Goal: Task Accomplishment & Management: Use online tool/utility

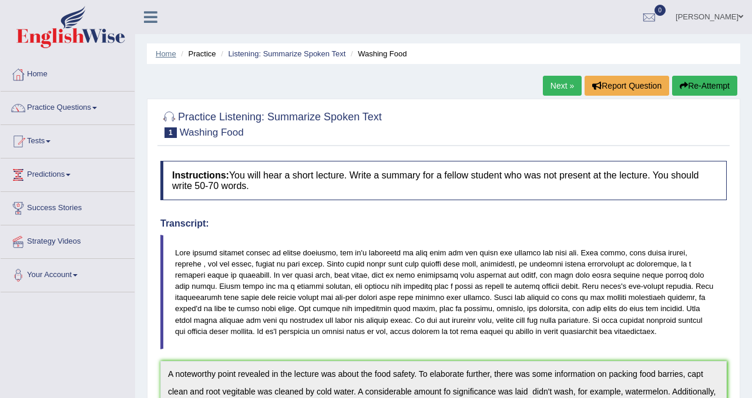
click at [160, 54] on link "Home" at bounding box center [166, 53] width 21 height 9
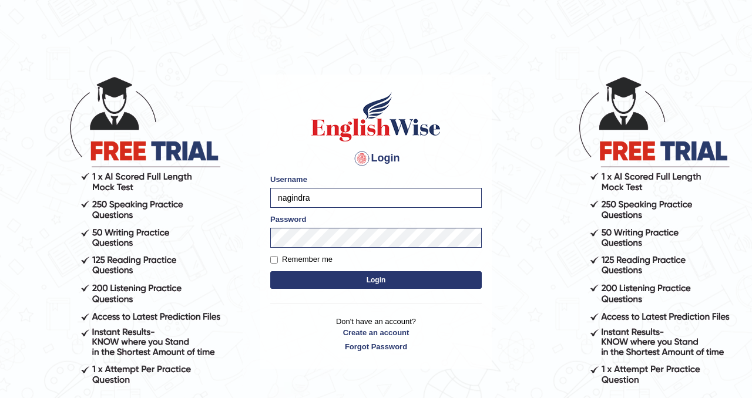
click at [360, 276] on button "Login" at bounding box center [376, 280] width 212 height 18
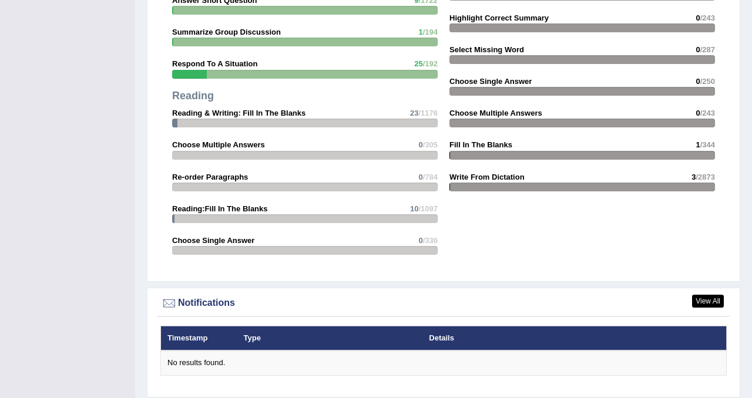
scroll to position [1220, 0]
